Goal: Transaction & Acquisition: Purchase product/service

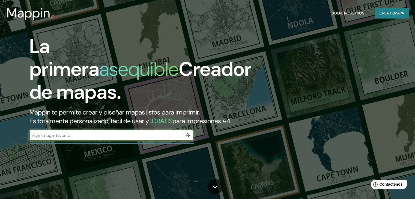
click at [123, 139] on input "text" at bounding box center [105, 135] width 153 height 6
type input "[GEOGRAPHIC_DATA]"
click at [188, 139] on icon "button" at bounding box center [188, 135] width 7 height 7
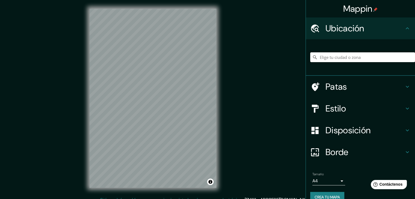
click at [347, 58] on input "Elige tu ciudad o zona" at bounding box center [362, 57] width 105 height 10
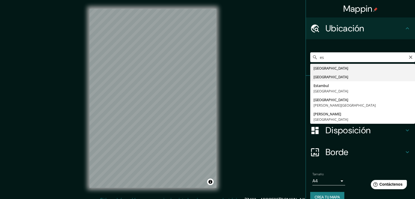
type input "[GEOGRAPHIC_DATA]"
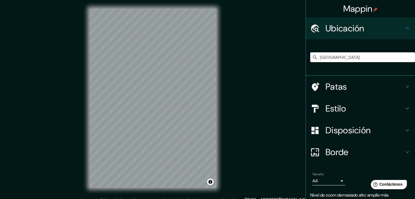
click at [342, 84] on font "Patas" at bounding box center [337, 86] width 22 height 11
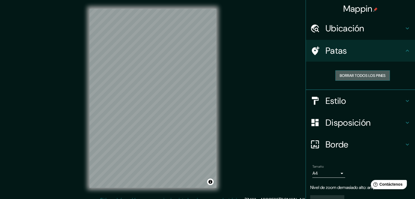
click at [360, 78] on font "Borrar todos los pines" at bounding box center [363, 75] width 46 height 7
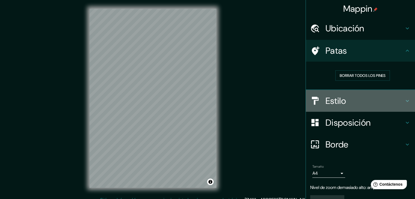
click at [349, 106] on div "Estilo" at bounding box center [360, 101] width 109 height 22
click at [401, 121] on div "Disposición" at bounding box center [360, 123] width 109 height 22
click at [359, 124] on div "Disposición" at bounding box center [360, 123] width 109 height 22
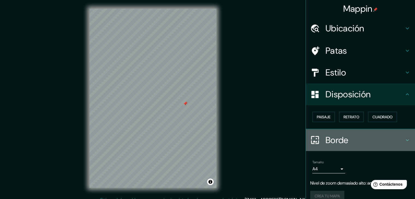
click at [342, 144] on font "Borde" at bounding box center [337, 140] width 23 height 11
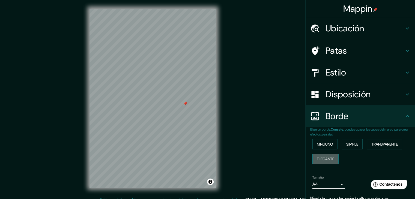
click at [317, 161] on font "Elegante" at bounding box center [325, 159] width 17 height 7
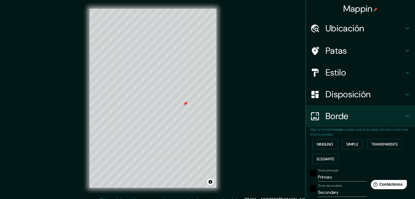
click at [258, 150] on div "Mappin Ubicación [GEOGRAPHIC_DATA] Patas Estilo Disposición Borde Elige un bord…" at bounding box center [207, 103] width 415 height 206
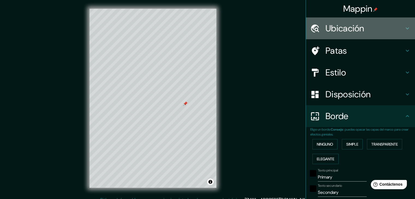
click at [332, 26] on font "Ubicación" at bounding box center [345, 28] width 39 height 11
type input "37"
type input "19"
